Goal: Information Seeking & Learning: Learn about a topic

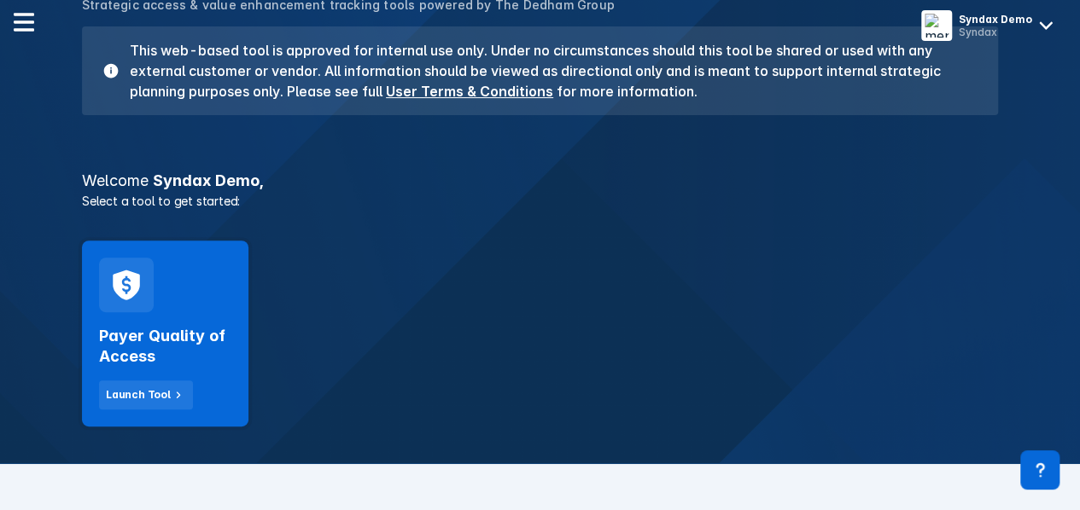
scroll to position [341, 0]
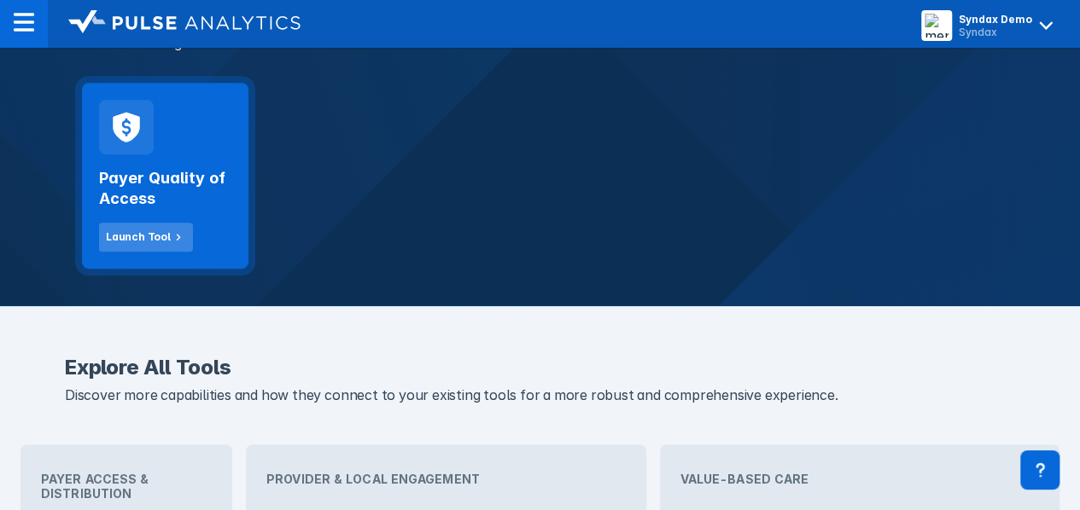
click at [131, 250] on button "Launch Tool" at bounding box center [146, 237] width 94 height 29
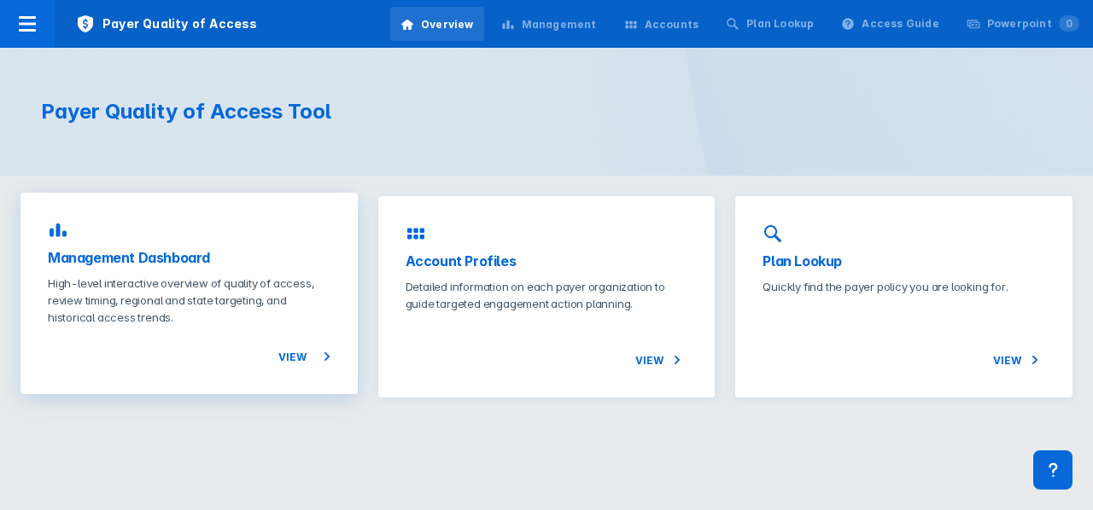
click at [92, 251] on h3 "Management Dashboard" at bounding box center [189, 258] width 283 height 20
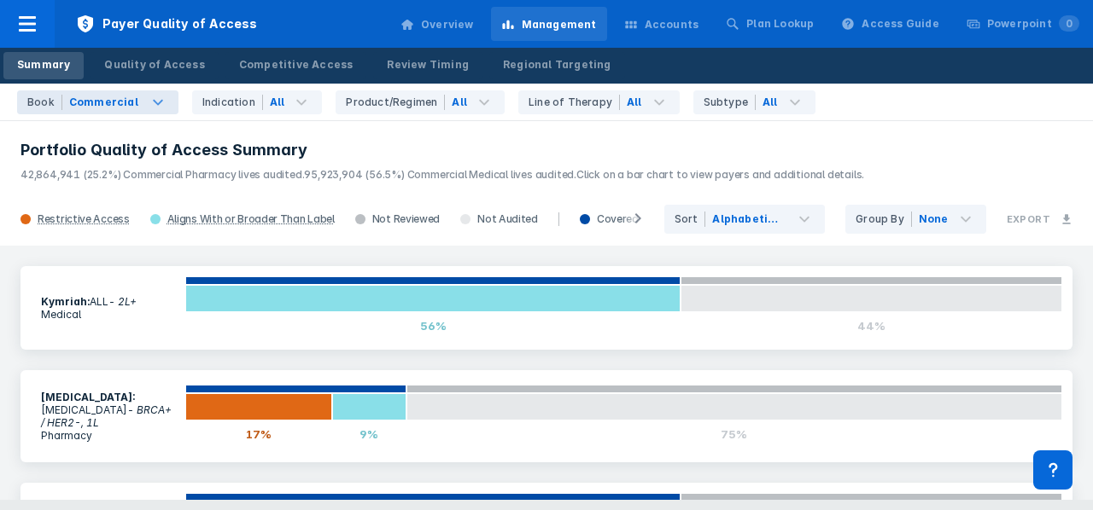
click at [148, 111] on div "Book Commercial" at bounding box center [97, 102] width 161 height 24
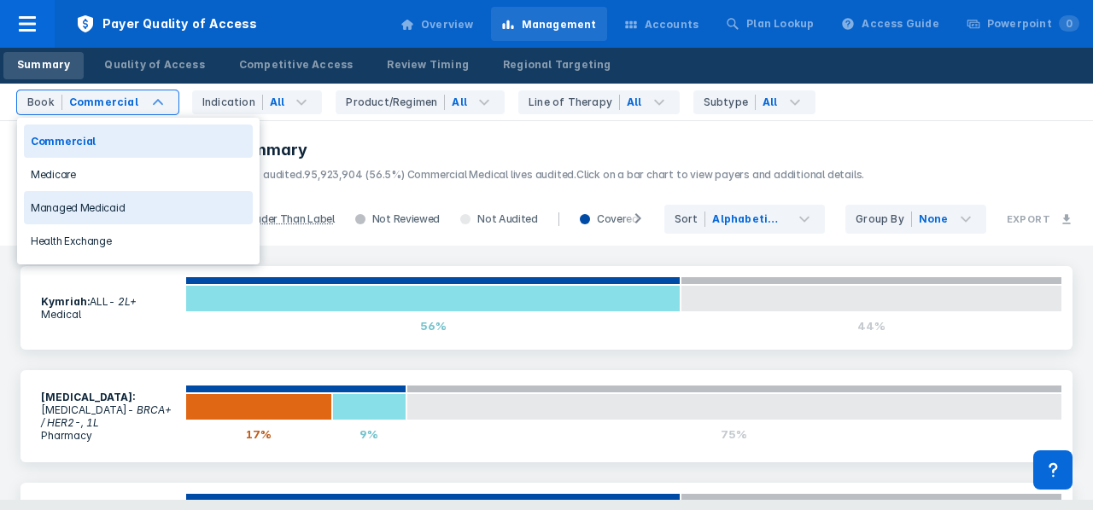
click at [118, 210] on div "Managed Medicaid" at bounding box center [138, 207] width 229 height 33
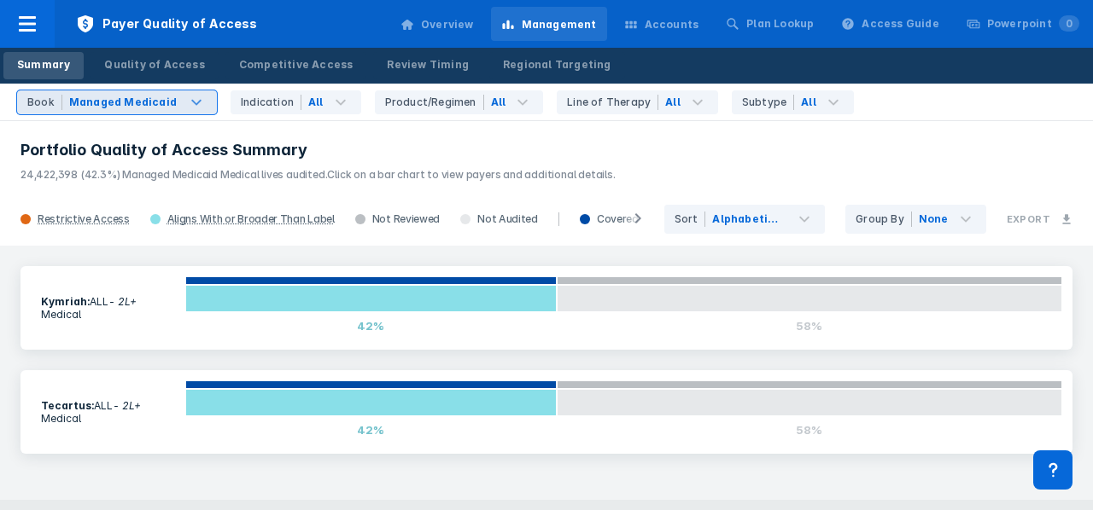
click at [162, 96] on div "Managed Medicaid" at bounding box center [123, 102] width 108 height 15
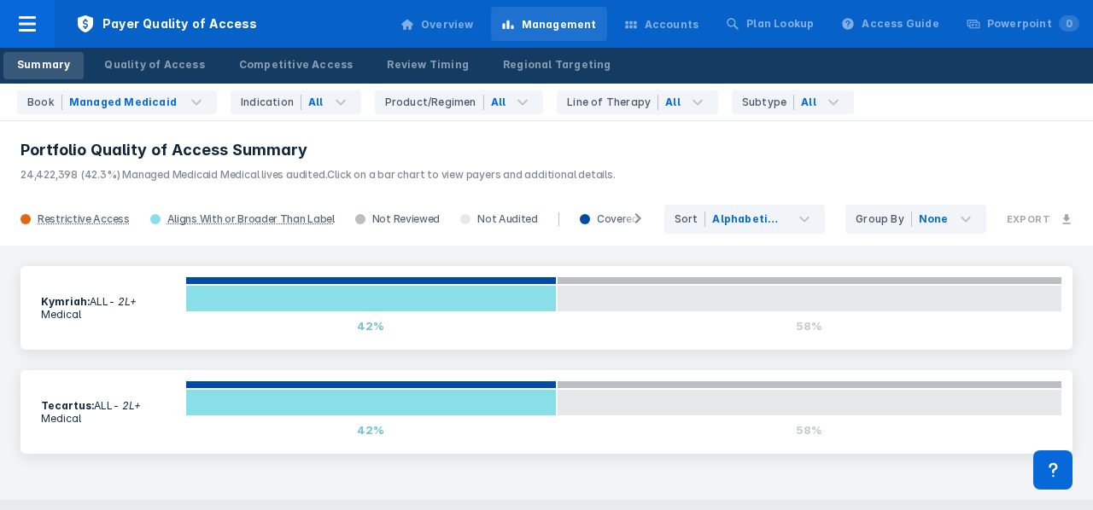
click at [701, 165] on p "24,422,398 (42.3%) Managed Medicaid Medical lives audited. Click on a bar chart…" at bounding box center [546, 171] width 1052 height 22
click at [164, 61] on div "Quality of Access" at bounding box center [154, 64] width 100 height 15
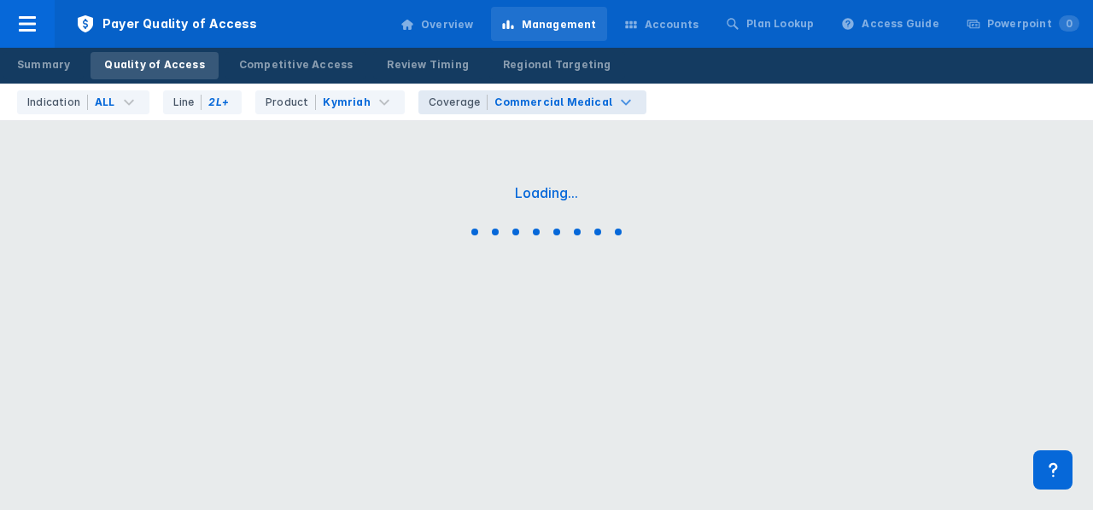
click at [542, 107] on div "Commercial Medical" at bounding box center [553, 102] width 118 height 15
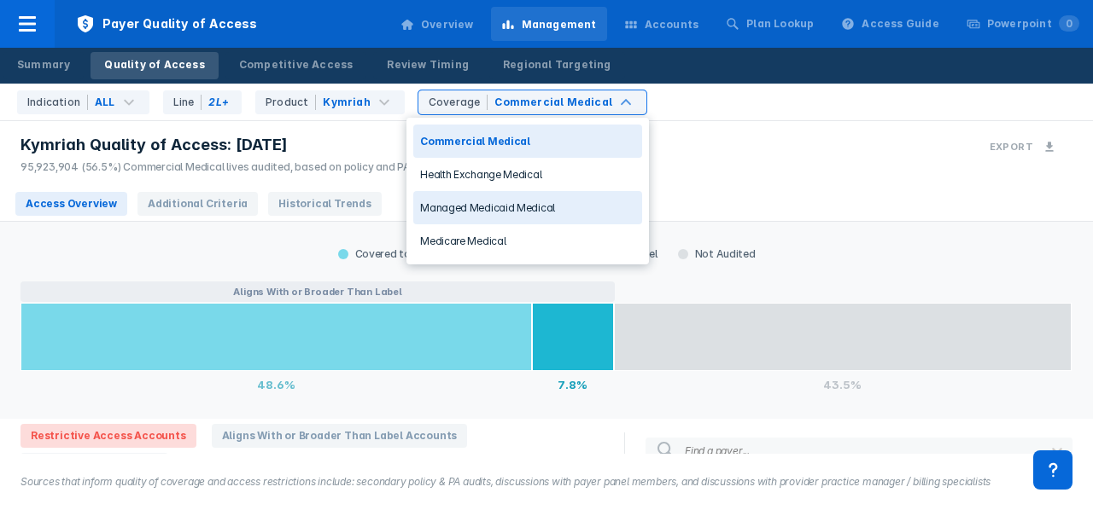
click at [546, 211] on div "Managed Medicaid Medical" at bounding box center [527, 207] width 229 height 33
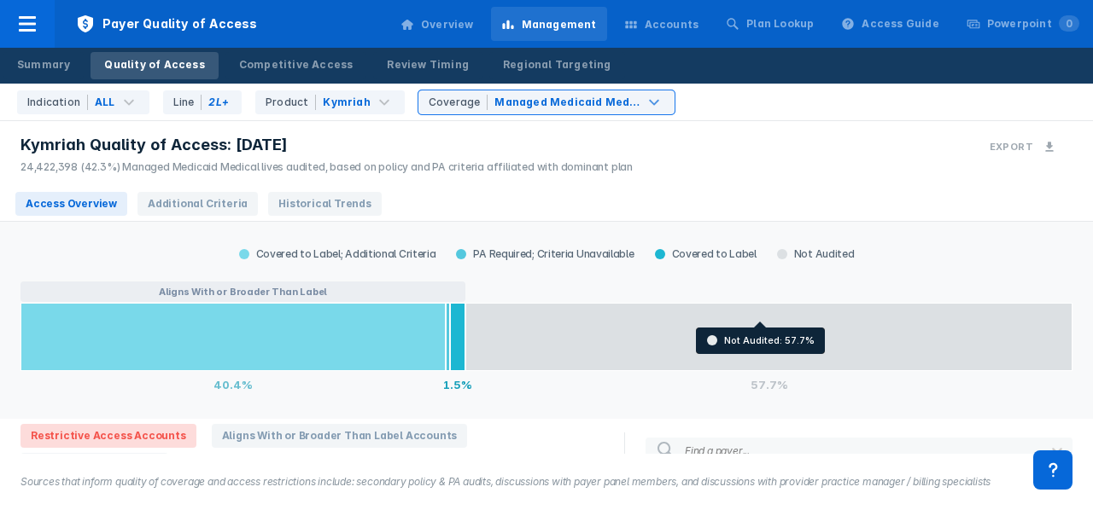
scroll to position [176, 0]
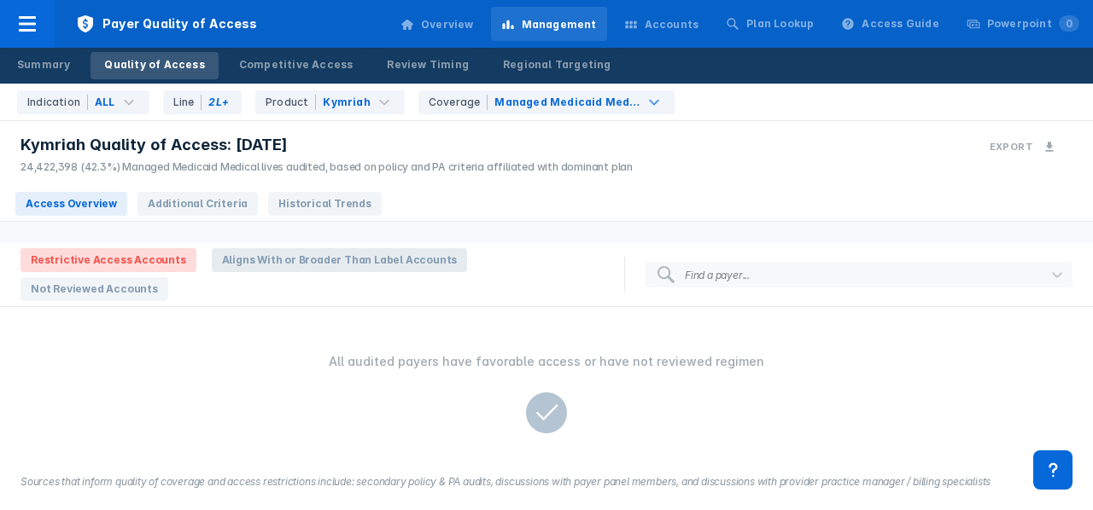
click at [302, 271] on span "Aligns With or Broader Than Label Accounts" at bounding box center [340, 260] width 256 height 24
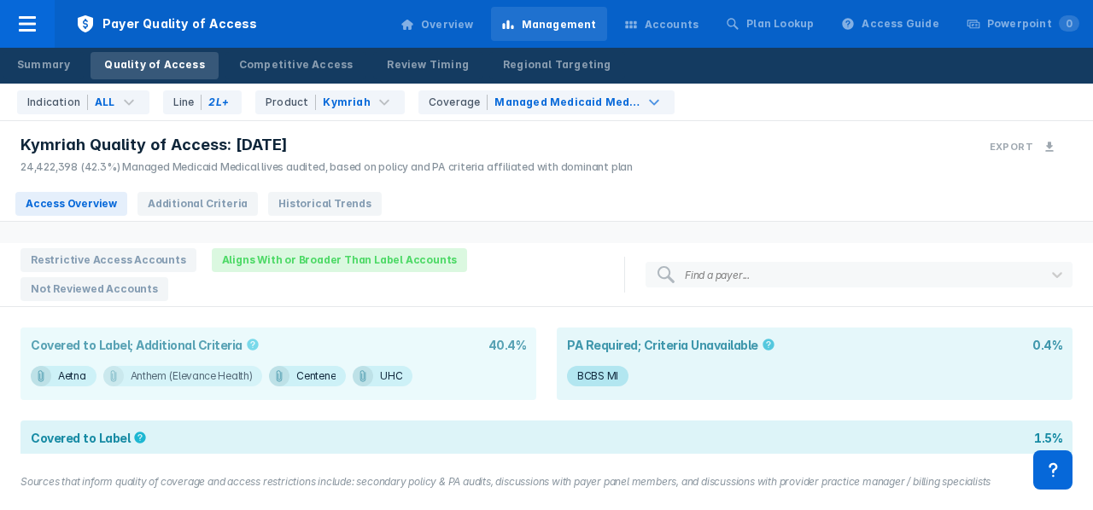
click at [86, 366] on div "Anthem (Elevance Health)" at bounding box center [72, 376] width 28 height 20
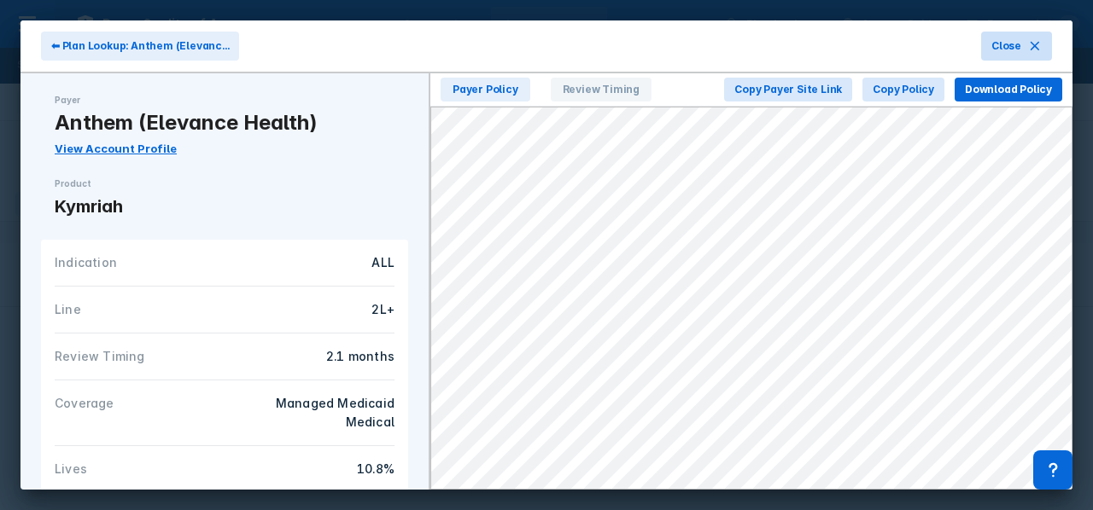
click at [1016, 42] on span "Close" at bounding box center [1006, 45] width 30 height 15
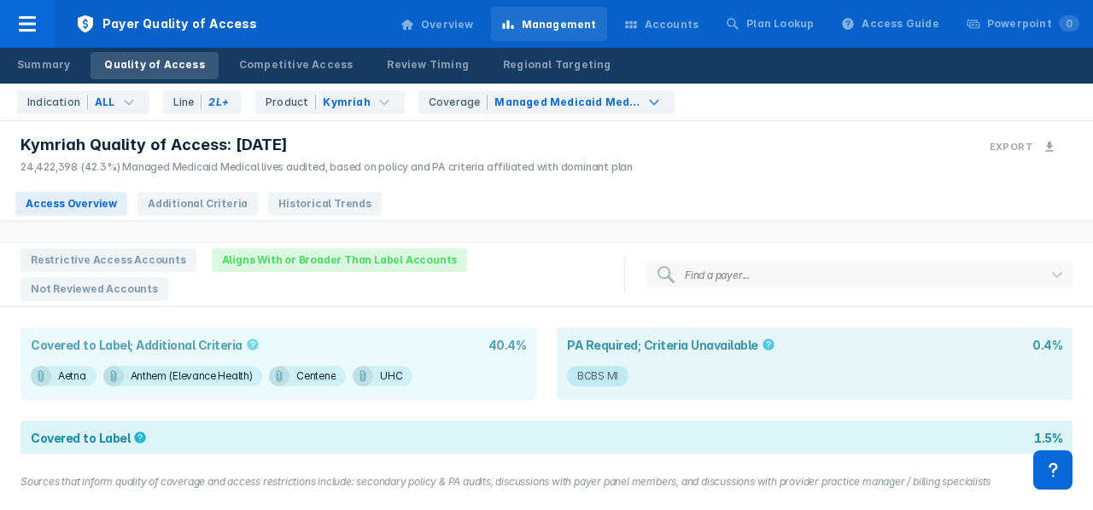
click at [603, 366] on div "BCBS MI" at bounding box center [597, 376] width 41 height 20
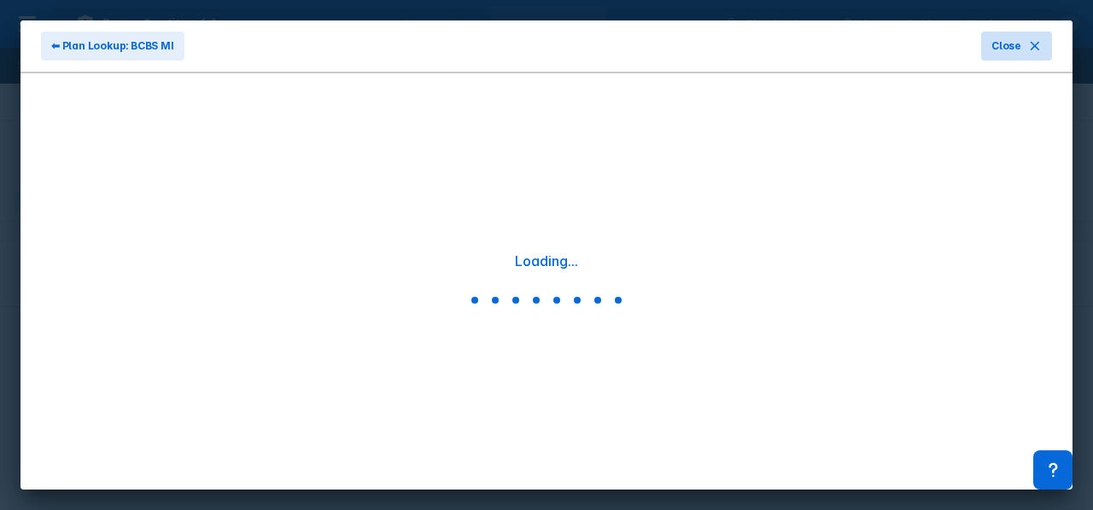
drag, startPoint x: 1018, startPoint y: 48, endPoint x: 1007, endPoint y: 50, distance: 11.4
click at [1007, 49] on span "Close" at bounding box center [1006, 45] width 30 height 15
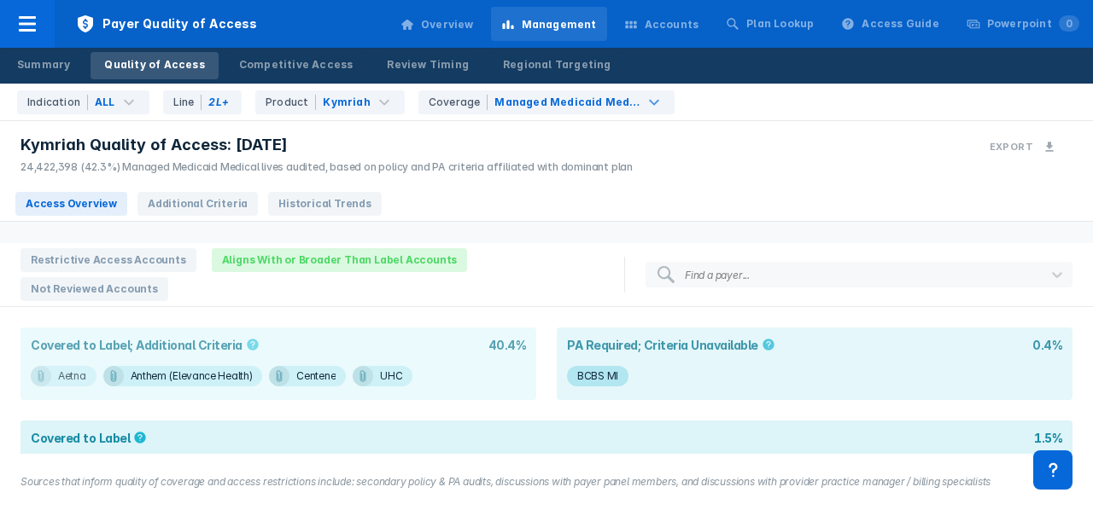
click at [84, 366] on div "Aetna" at bounding box center [72, 376] width 28 height 20
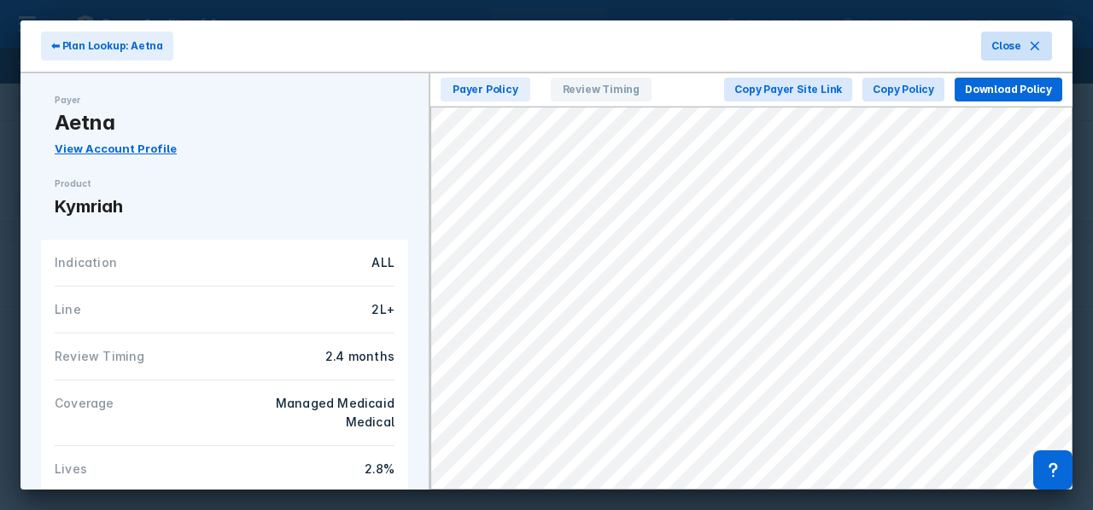
click at [1009, 33] on button "Close" at bounding box center [1016, 46] width 71 height 29
